Goal: Transaction & Acquisition: Purchase product/service

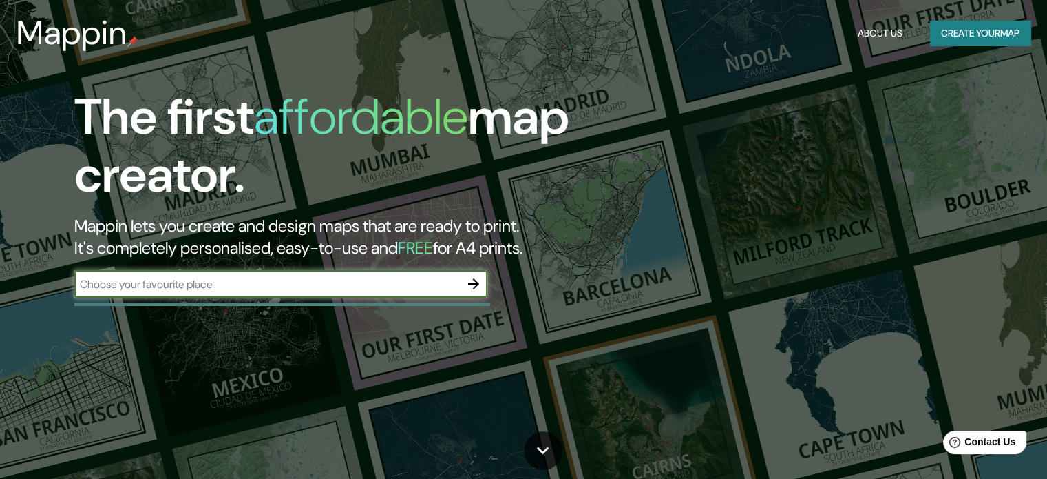
click at [471, 275] on button "button" at bounding box center [474, 284] width 28 height 28
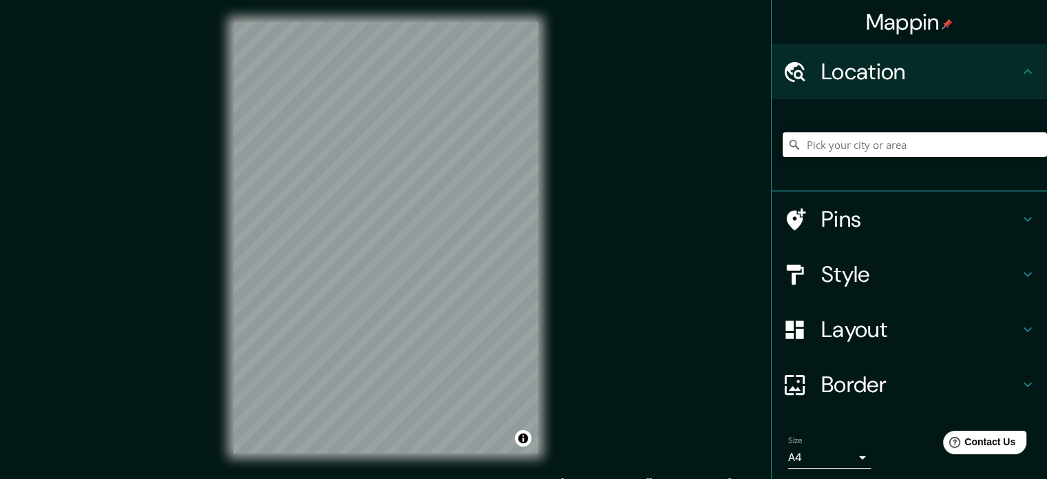
click at [859, 145] on input "Pick your city or area" at bounding box center [915, 144] width 264 height 25
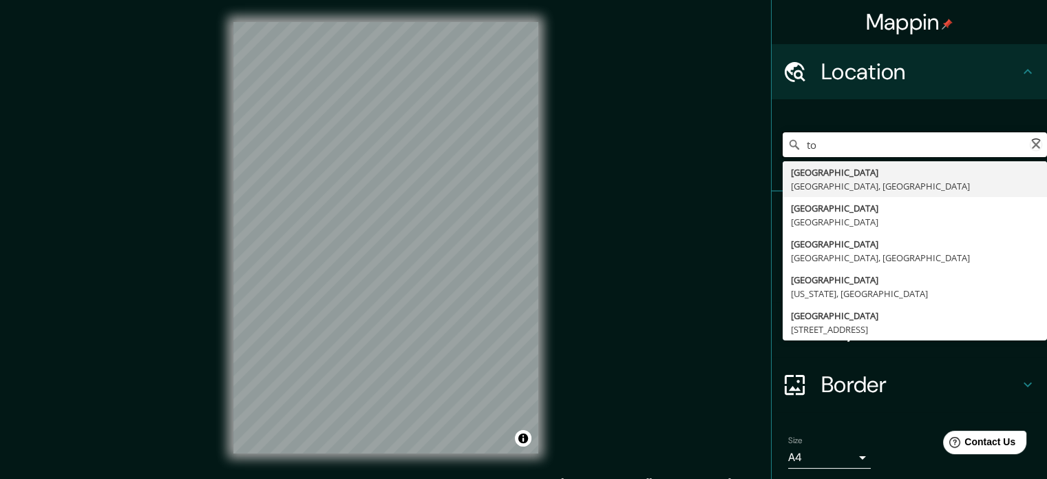
type input "t"
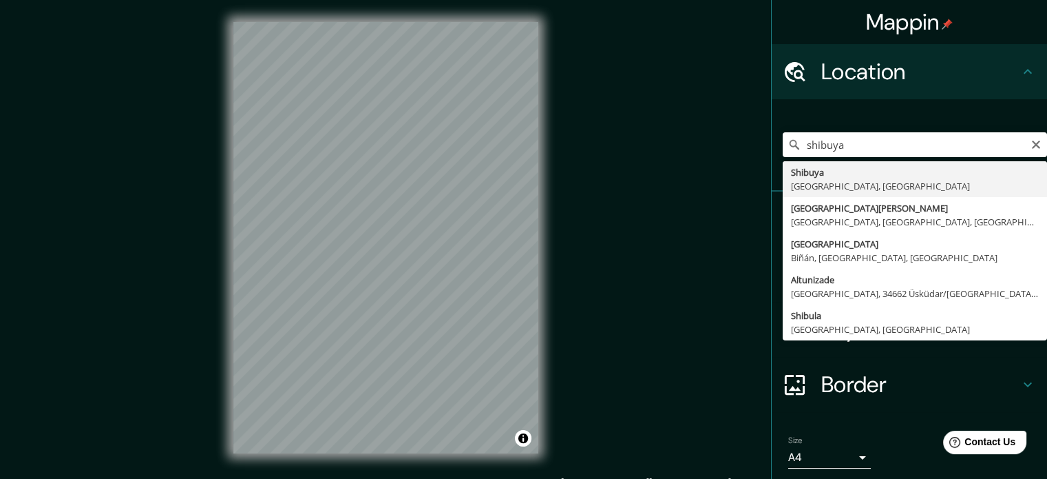
drag, startPoint x: 828, startPoint y: 175, endPoint x: 818, endPoint y: 175, distance: 10.3
type input "[GEOGRAPHIC_DATA], [GEOGRAPHIC_DATA], [GEOGRAPHIC_DATA]"
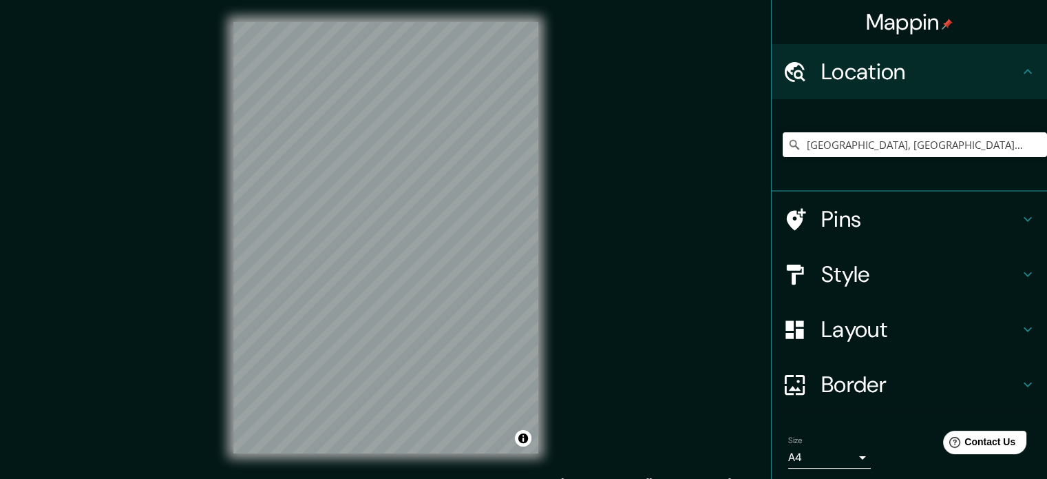
click at [996, 269] on h4 "Style" at bounding box center [921, 274] width 198 height 28
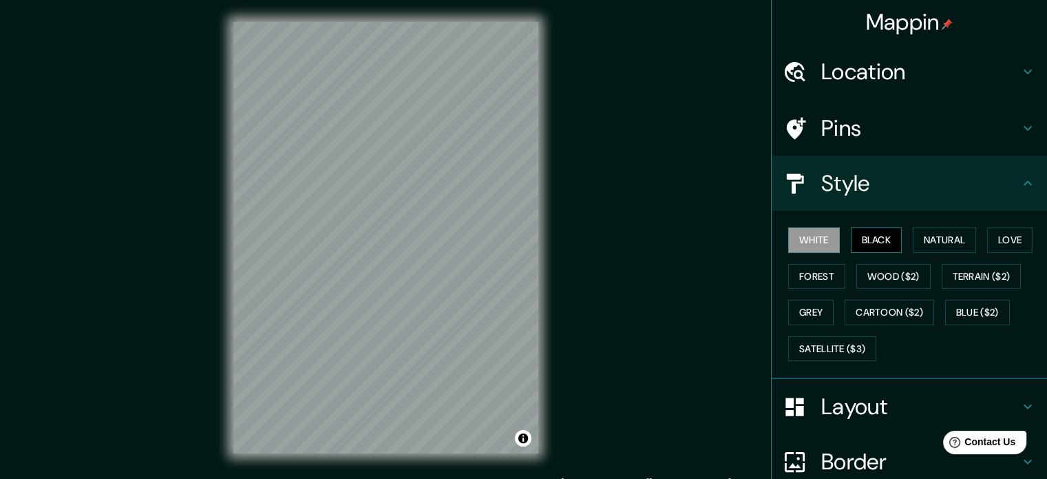
click at [870, 237] on button "Black" at bounding box center [877, 239] width 52 height 25
click at [1002, 175] on h4 "Style" at bounding box center [921, 183] width 198 height 28
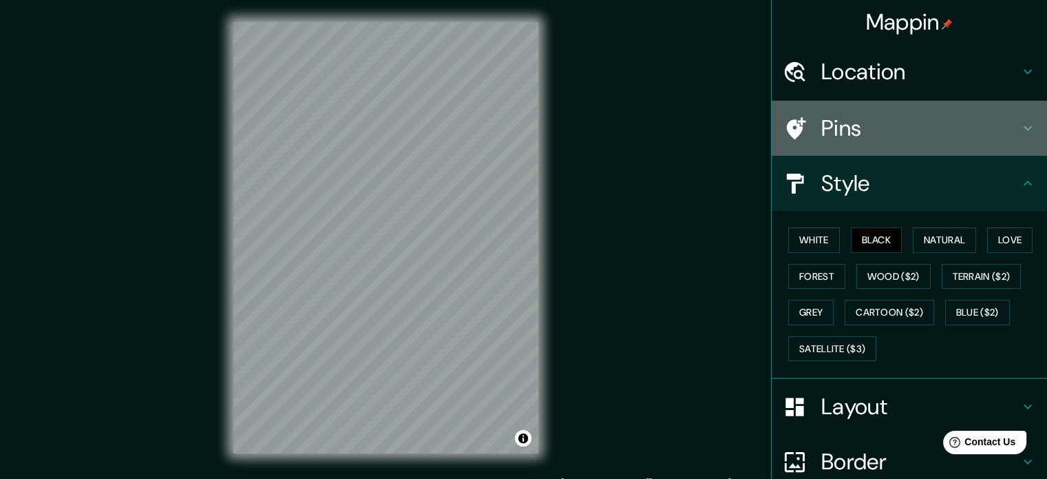
click at [983, 138] on h4 "Pins" at bounding box center [921, 128] width 198 height 28
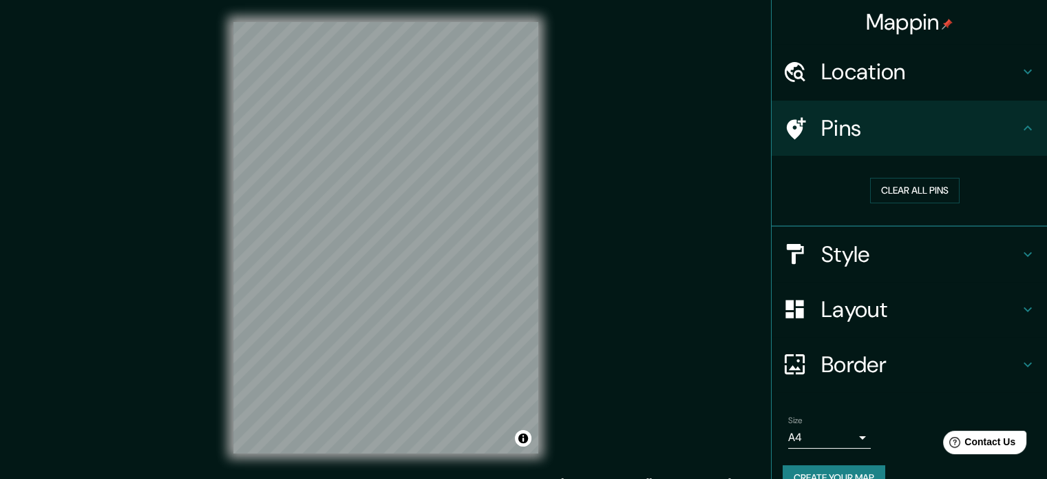
click at [983, 138] on h4 "Pins" at bounding box center [921, 128] width 198 height 28
click at [1020, 134] on icon at bounding box center [1028, 128] width 17 height 17
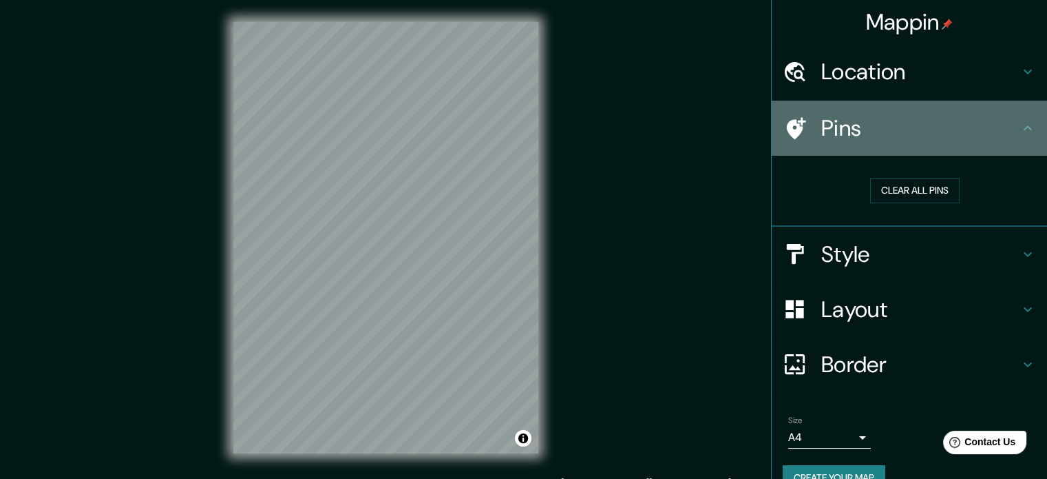
click at [1020, 134] on icon at bounding box center [1028, 128] width 17 height 17
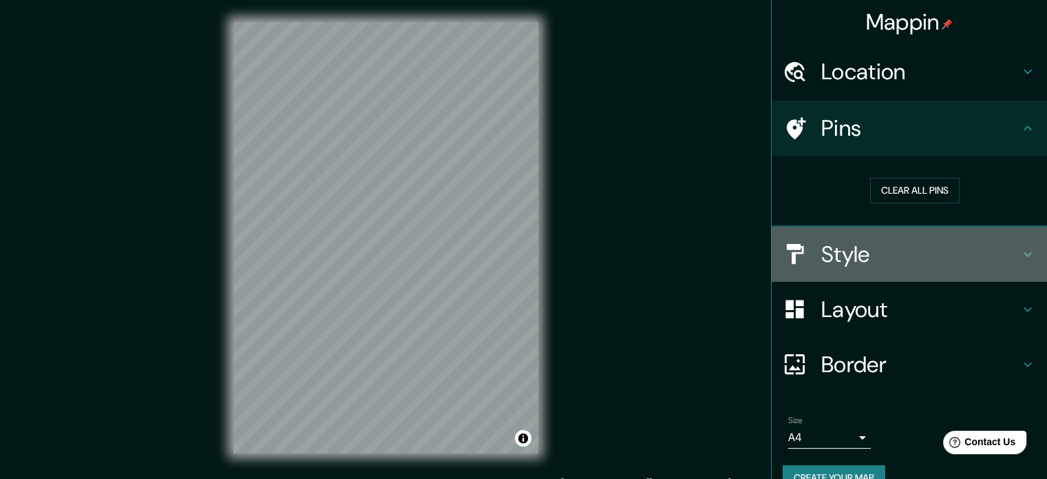
click at [1025, 257] on div "Style" at bounding box center [909, 254] width 275 height 55
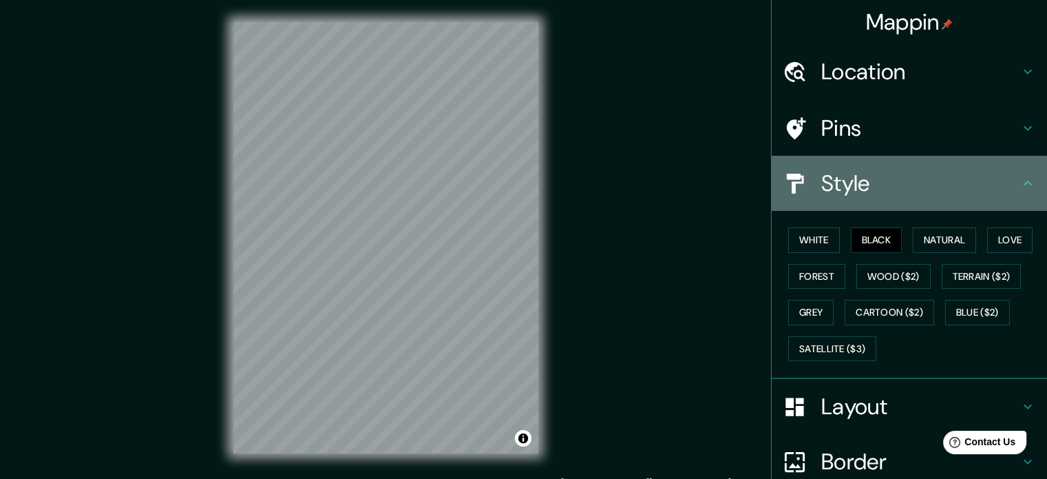
click at [1021, 185] on icon at bounding box center [1028, 183] width 17 height 17
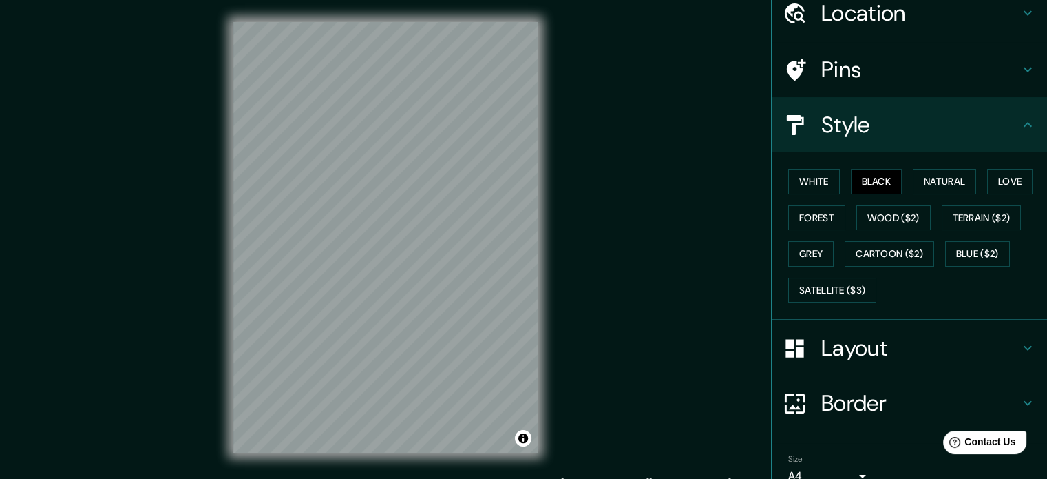
scroll to position [69, 0]
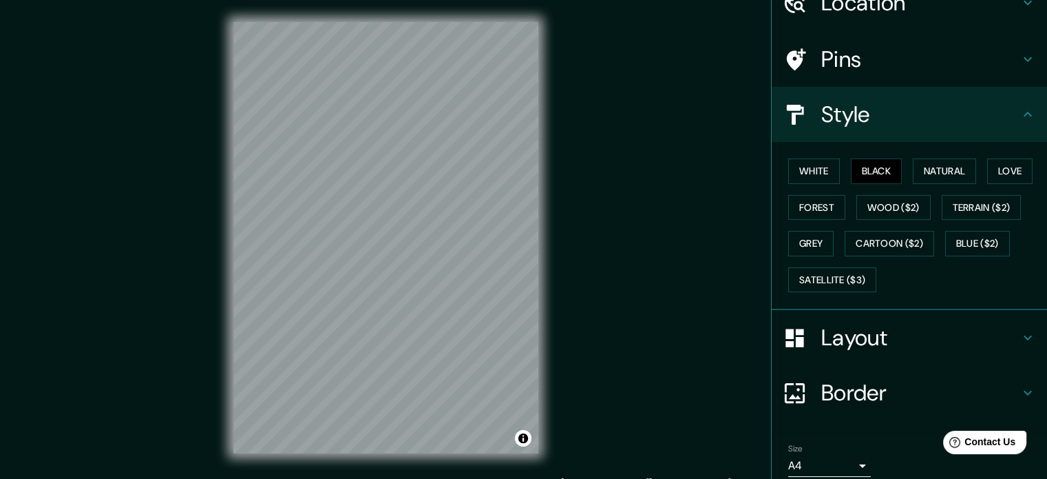
click at [981, 327] on h4 "Layout" at bounding box center [921, 338] width 198 height 28
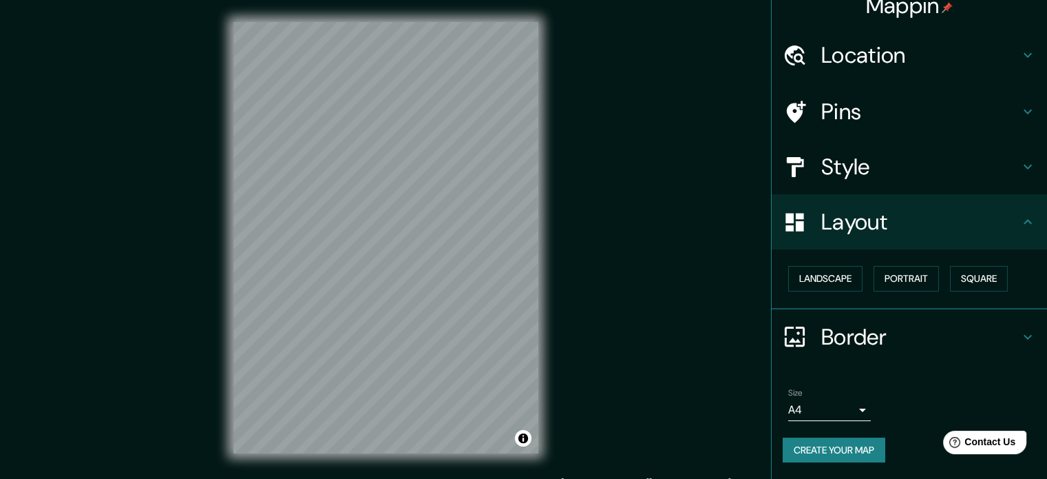
scroll to position [15, 0]
click at [926, 336] on h4 "Border" at bounding box center [921, 338] width 198 height 28
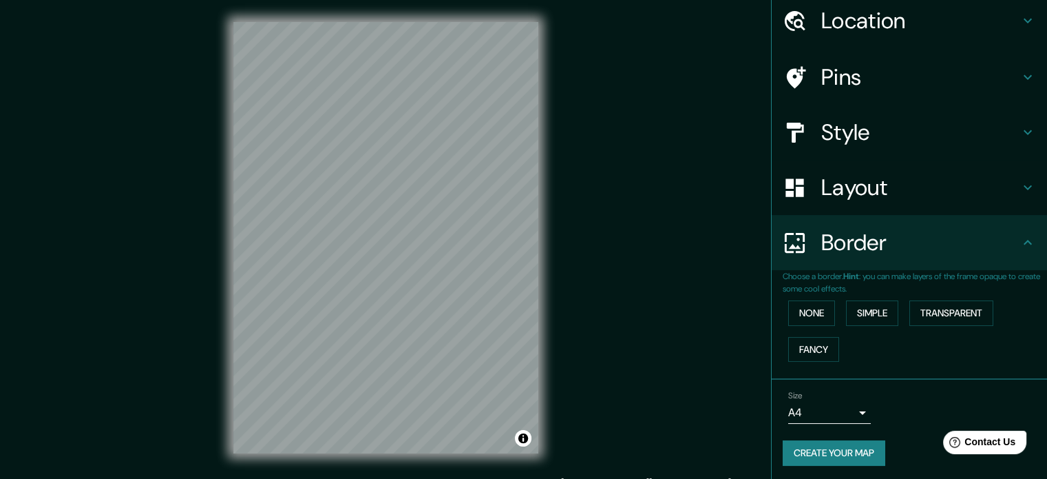
scroll to position [52, 0]
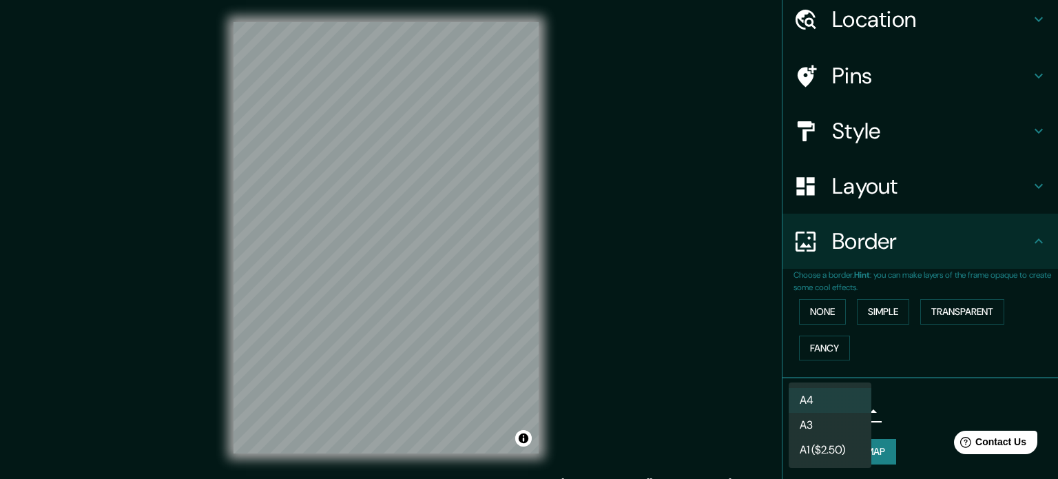
click at [842, 401] on body "Mappin Location [GEOGRAPHIC_DATA], [GEOGRAPHIC_DATA], [GEOGRAPHIC_DATA] Pins St…" at bounding box center [529, 239] width 1058 height 479
click at [1032, 235] on div at bounding box center [529, 239] width 1058 height 479
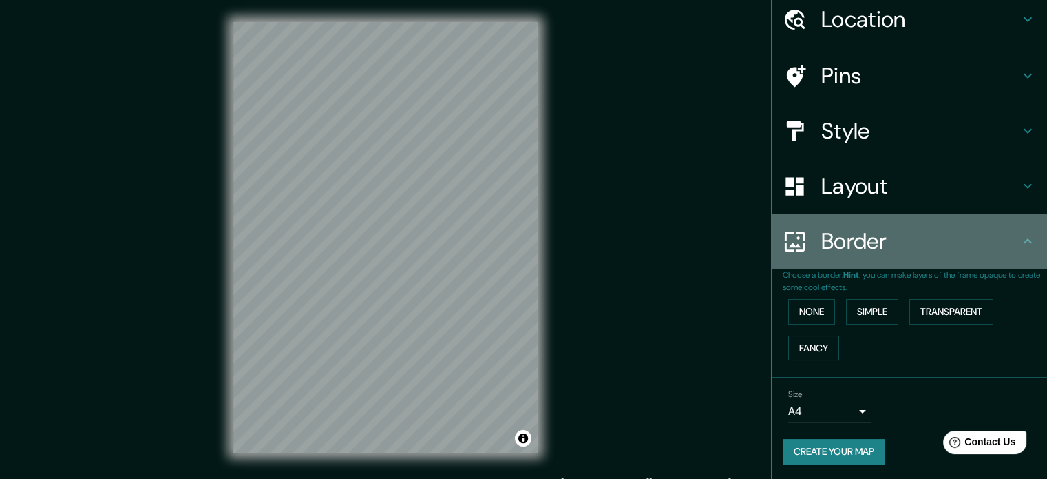
click at [1026, 240] on div "Border" at bounding box center [909, 240] width 275 height 55
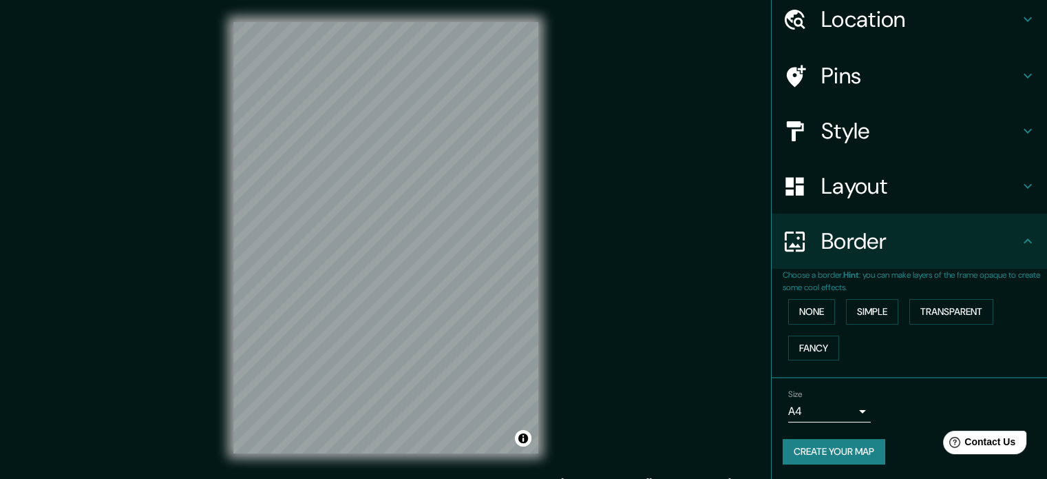
click at [309, 2] on div "© Mapbox © OpenStreetMap Improve this map" at bounding box center [385, 237] width 349 height 475
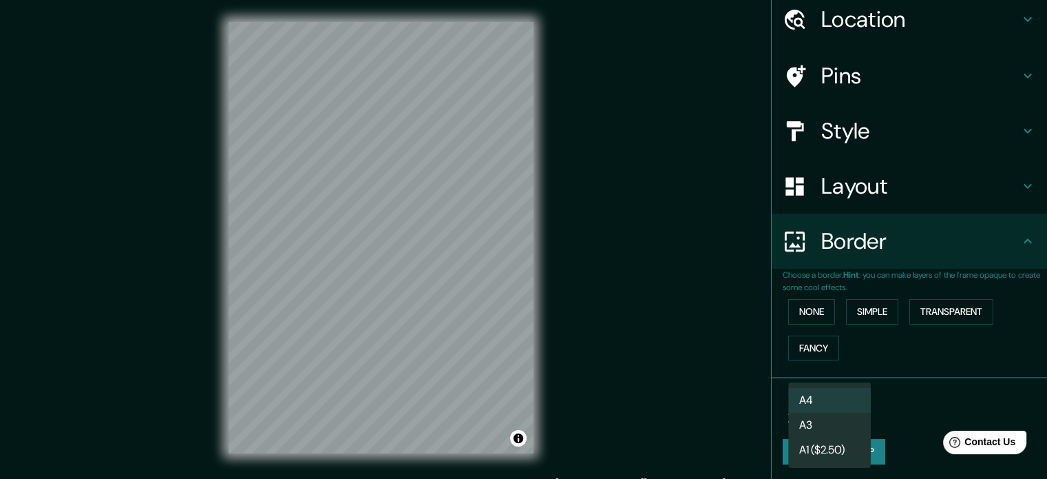
drag, startPoint x: 824, startPoint y: 419, endPoint x: 833, endPoint y: 409, distance: 12.7
click at [824, 417] on body "Mappin Location [GEOGRAPHIC_DATA], [GEOGRAPHIC_DATA], [GEOGRAPHIC_DATA] Pins St…" at bounding box center [523, 239] width 1047 height 479
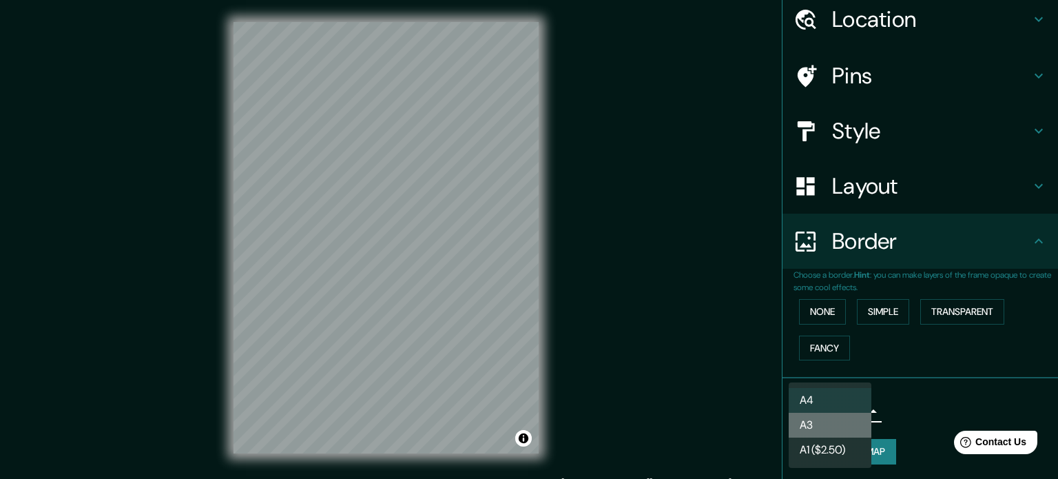
click at [833, 422] on li "A3" at bounding box center [829, 424] width 83 height 25
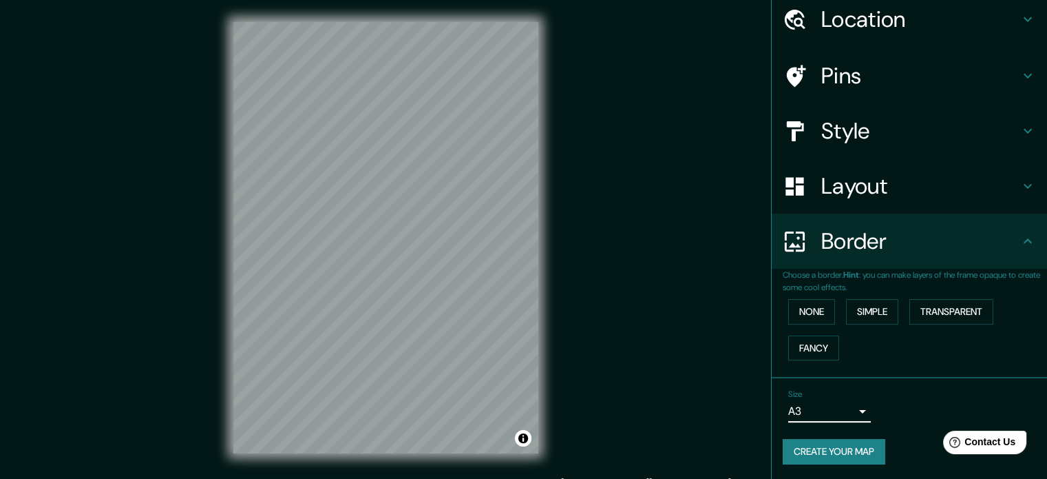
click at [783, 408] on div "Size A3 a4" at bounding box center [909, 406] width 253 height 44
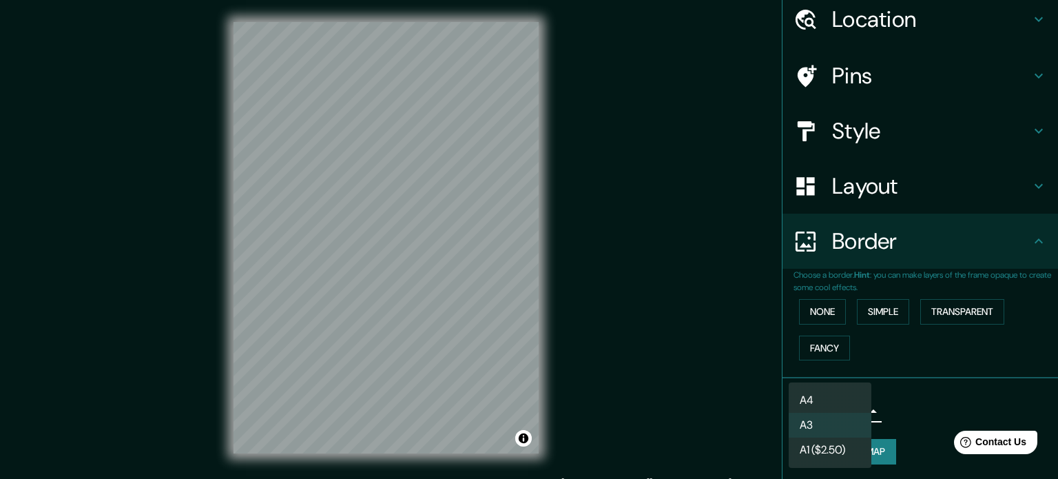
click at [785, 410] on body "Mappin Location [GEOGRAPHIC_DATA], [GEOGRAPHIC_DATA], [GEOGRAPHIC_DATA] Pins St…" at bounding box center [529, 239] width 1058 height 479
click at [800, 404] on li "A4" at bounding box center [829, 400] width 83 height 25
type input "single"
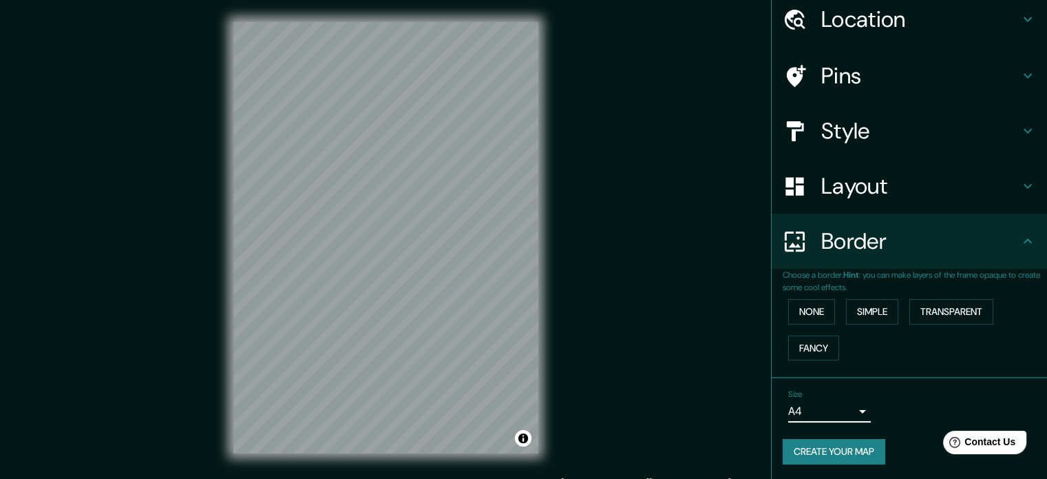
click at [680, 344] on div "Mappin Location [GEOGRAPHIC_DATA], [GEOGRAPHIC_DATA], [GEOGRAPHIC_DATA] Pins St…" at bounding box center [523, 248] width 1047 height 497
click at [819, 305] on button "None" at bounding box center [811, 311] width 47 height 25
click at [874, 189] on h4 "Layout" at bounding box center [921, 186] width 198 height 28
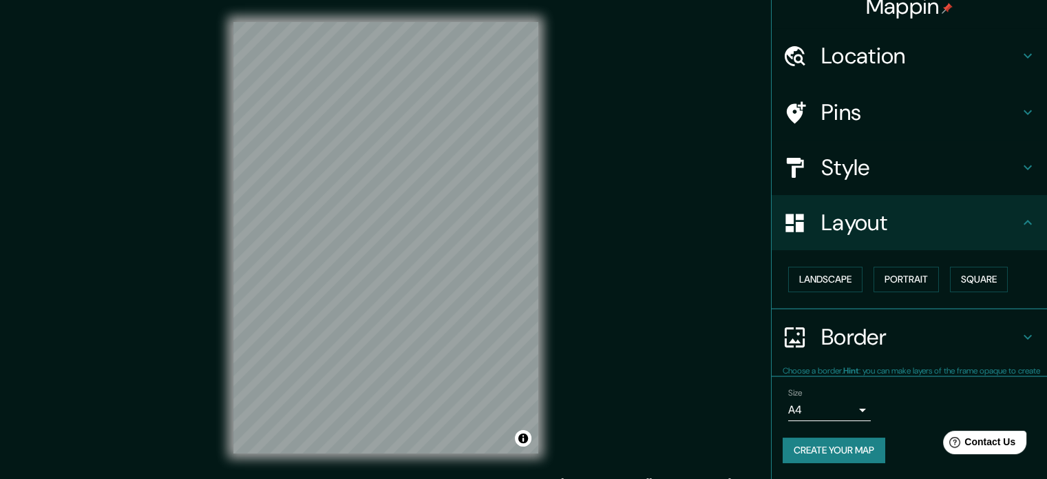
scroll to position [15, 0]
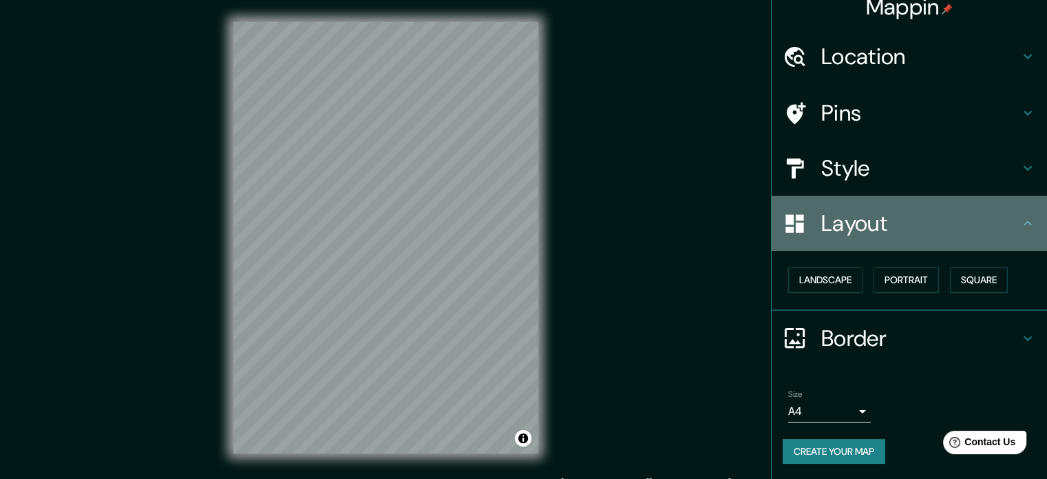
click at [871, 220] on h4 "Layout" at bounding box center [921, 223] width 198 height 28
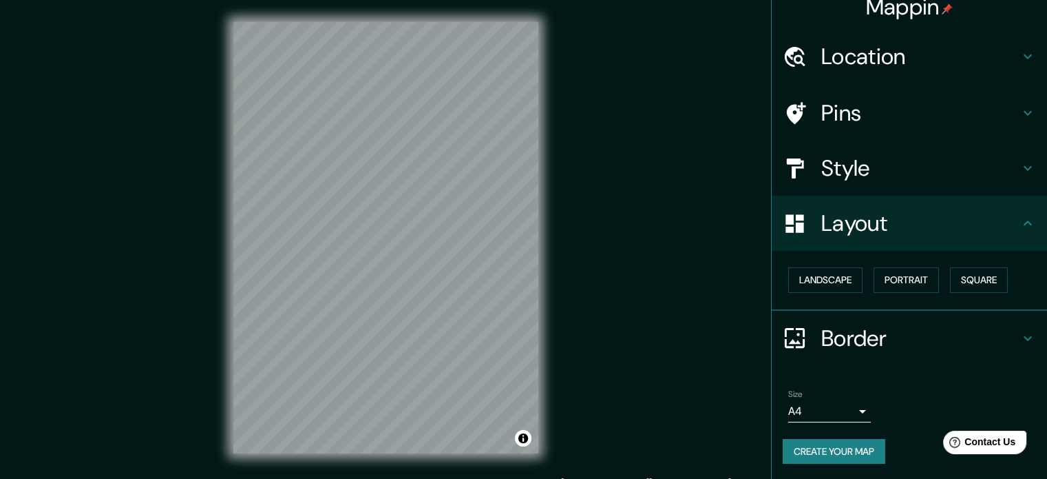
click at [571, 352] on div "Mappin Location [GEOGRAPHIC_DATA], [GEOGRAPHIC_DATA], [GEOGRAPHIC_DATA] Pins St…" at bounding box center [523, 248] width 1047 height 497
click at [563, 289] on div "Mappin Location [GEOGRAPHIC_DATA], [GEOGRAPHIC_DATA], [GEOGRAPHIC_DATA] Pins St…" at bounding box center [523, 248] width 1047 height 497
click at [446, 459] on div "© Mapbox © OpenStreetMap Improve this map" at bounding box center [385, 237] width 349 height 475
click at [893, 59] on h4 "Location" at bounding box center [921, 57] width 198 height 28
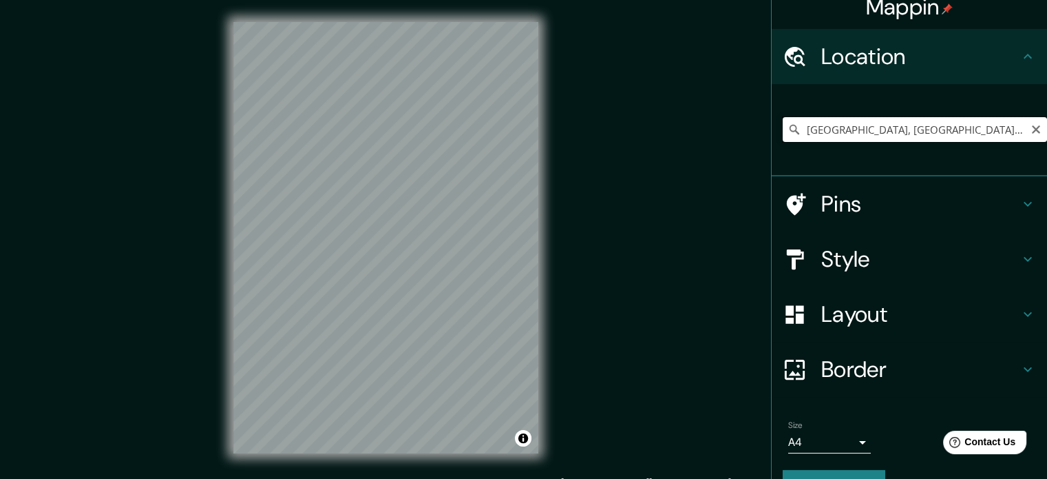
click at [878, 136] on input "[GEOGRAPHIC_DATA], [GEOGRAPHIC_DATA], [GEOGRAPHIC_DATA]" at bounding box center [915, 129] width 264 height 25
click at [929, 132] on input "[GEOGRAPHIC_DATA], [GEOGRAPHIC_DATA], [GEOGRAPHIC_DATA]" at bounding box center [915, 129] width 264 height 25
click at [945, 121] on input "[GEOGRAPHIC_DATA], [GEOGRAPHIC_DATA], [GEOGRAPHIC_DATA]" at bounding box center [915, 129] width 264 height 25
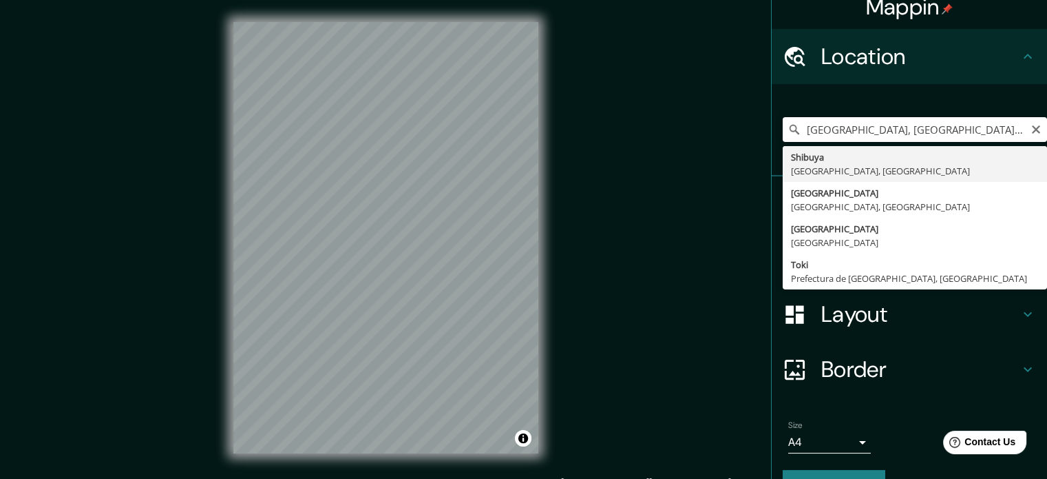
type input "[GEOGRAPHIC_DATA], [GEOGRAPHIC_DATA], [GEOGRAPHIC_DATA]"
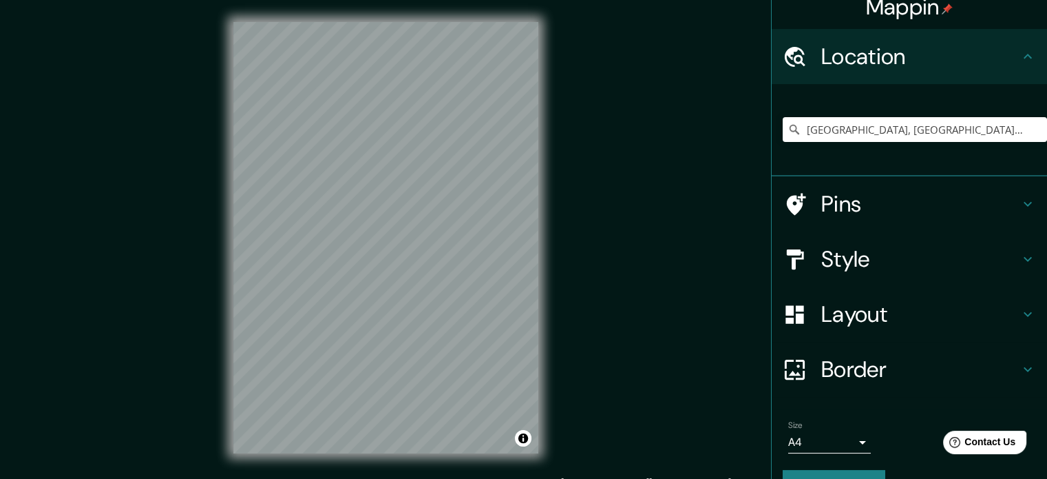
click at [523, 472] on div "© Mapbox © OpenStreetMap Improve this map" at bounding box center [385, 237] width 349 height 475
click at [419, 478] on html "Mappin Location [GEOGRAPHIC_DATA], [GEOGRAPHIC_DATA], [GEOGRAPHIC_DATA] Pins St…" at bounding box center [523, 239] width 1047 height 479
click at [554, 222] on div "© Mapbox © OpenStreetMap Improve this map" at bounding box center [385, 237] width 349 height 475
click at [344, 478] on html "Mappin Location [GEOGRAPHIC_DATA], [GEOGRAPHIC_DATA], [GEOGRAPHIC_DATA] Pins St…" at bounding box center [523, 239] width 1047 height 479
click at [474, 478] on html "Mappin Location [GEOGRAPHIC_DATA], [GEOGRAPHIC_DATA], [GEOGRAPHIC_DATA] Pins St…" at bounding box center [523, 239] width 1047 height 479
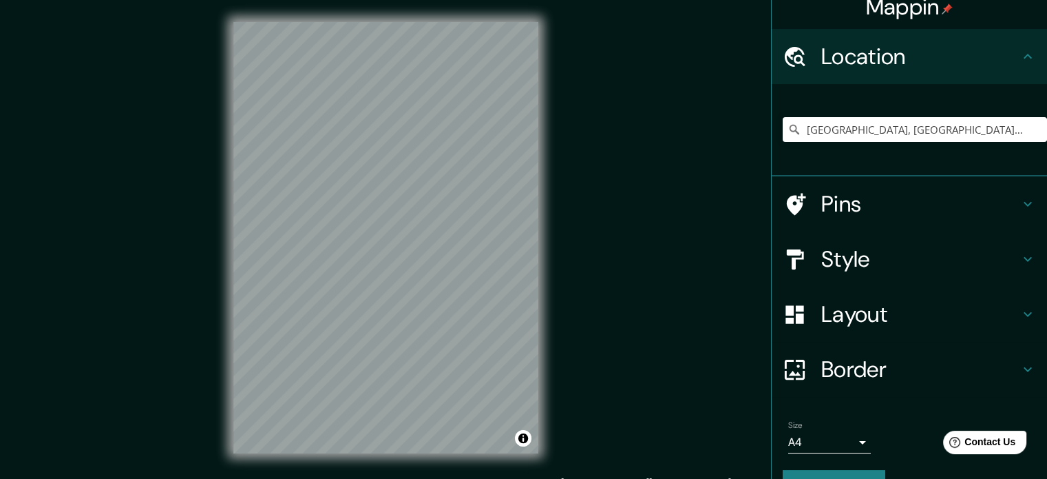
click at [565, 280] on div "Mappin Location [GEOGRAPHIC_DATA], [GEOGRAPHIC_DATA], [GEOGRAPHIC_DATA] Pins St…" at bounding box center [523, 248] width 1047 height 497
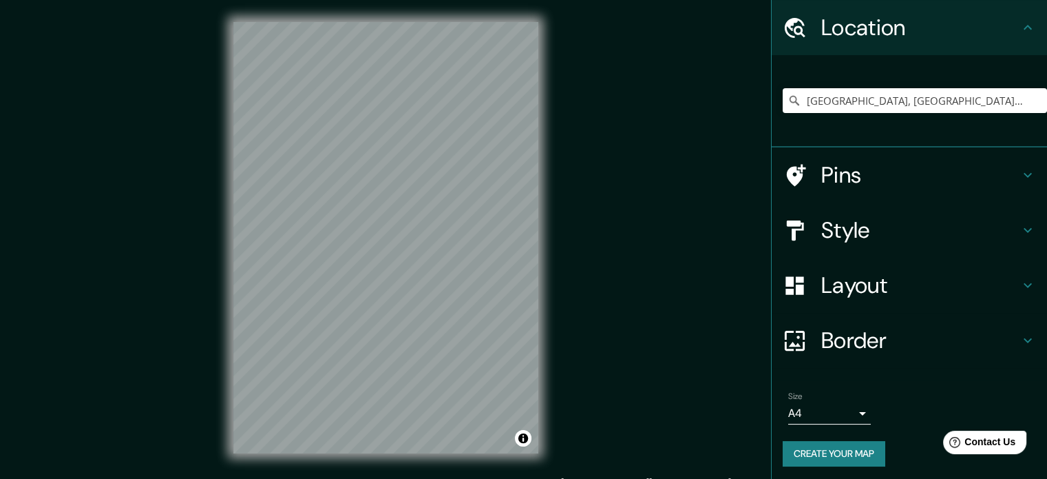
scroll to position [47, 0]
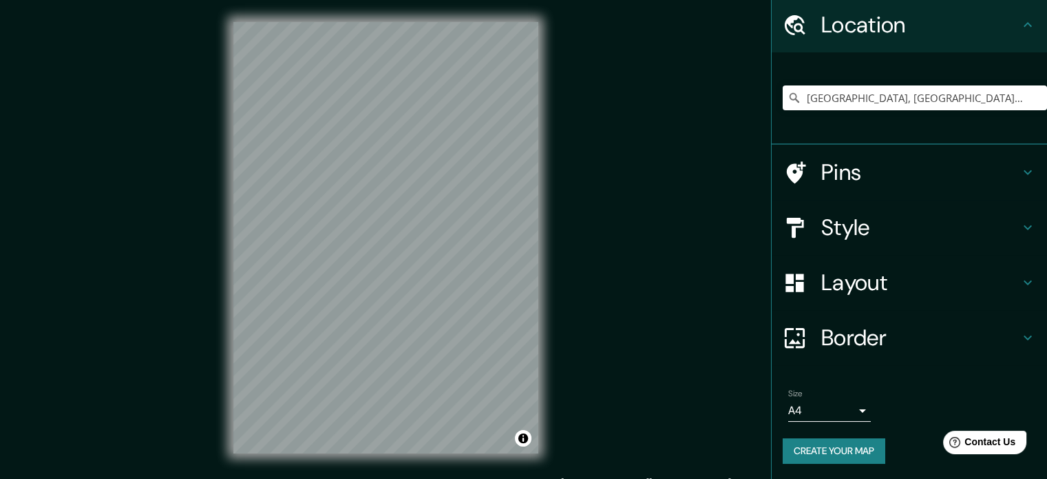
click at [840, 448] on button "Create your map" at bounding box center [834, 450] width 103 height 25
click at [793, 458] on button "Create your map" at bounding box center [834, 450] width 103 height 25
click at [815, 439] on button "Create your map" at bounding box center [834, 450] width 103 height 25
click at [818, 450] on div "Create your map" at bounding box center [909, 450] width 253 height 25
